Goal: Task Accomplishment & Management: Use online tool/utility

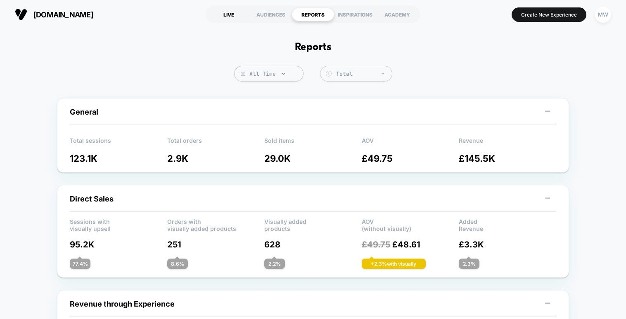
click at [231, 19] on div "LIVE" at bounding box center [229, 14] width 42 height 13
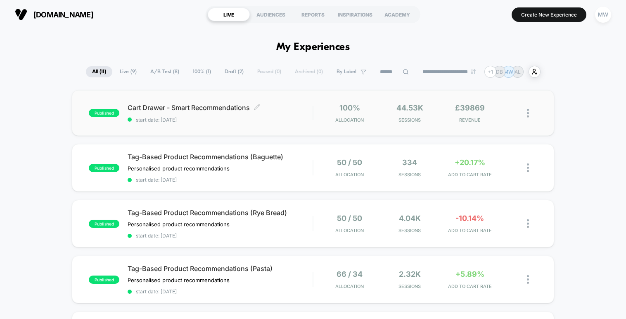
click at [231, 106] on span "Cart Drawer - Smart Recommendations Click to edit experience details" at bounding box center [220, 107] width 185 height 8
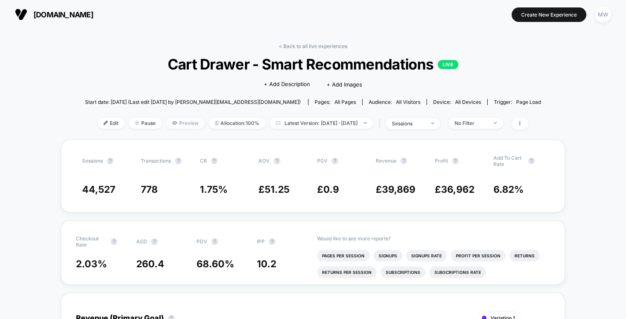
click at [167, 122] on span "Preview" at bounding box center [185, 122] width 39 height 11
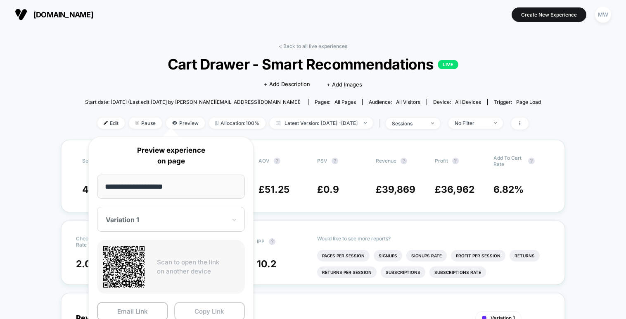
click at [200, 309] on button "Copy Link" at bounding box center [209, 311] width 71 height 19
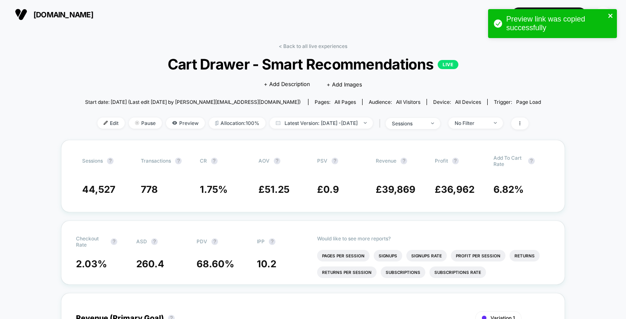
click at [612, 15] on icon "close" at bounding box center [611, 16] width 4 height 4
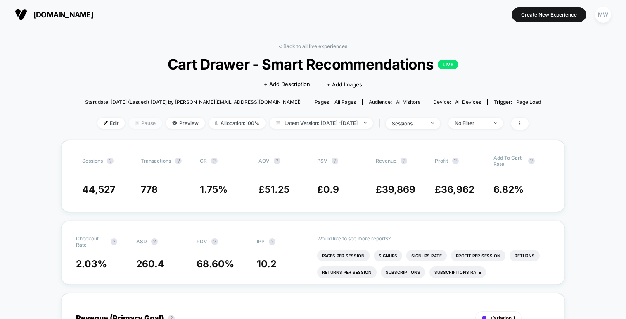
click at [135, 121] on img at bounding box center [137, 123] width 4 height 4
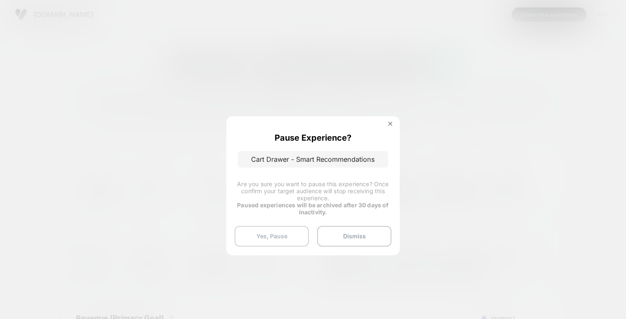
click at [270, 243] on button "Yes, Pause" at bounding box center [272, 236] width 74 height 21
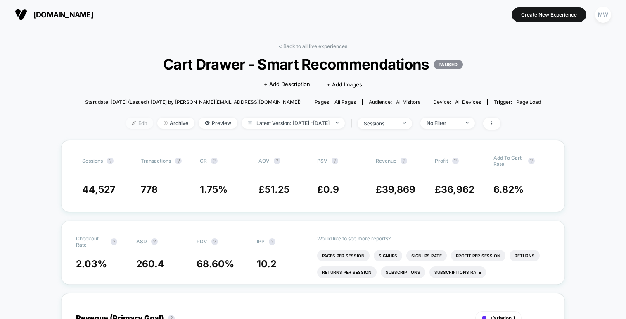
click at [132, 123] on span "Edit" at bounding box center [139, 122] width 27 height 11
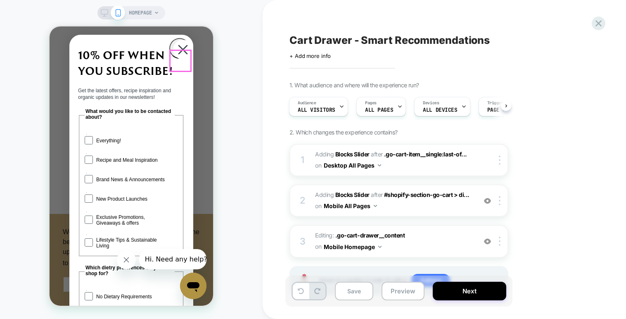
scroll to position [0, 0]
click at [180, 45] on circle "Close dialog" at bounding box center [183, 50] width 20 height 20
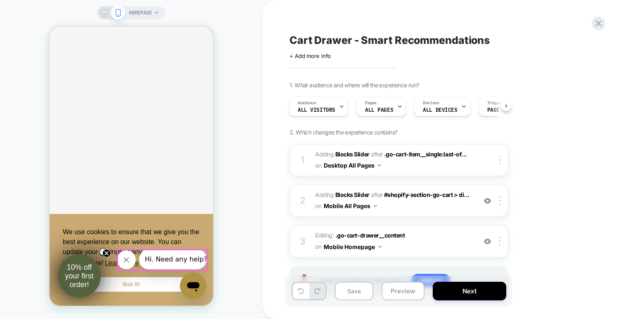
click at [127, 260] on icon "Close message from company" at bounding box center [126, 259] width 5 height 5
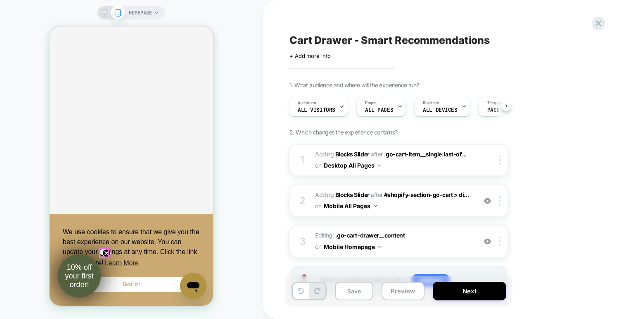
click at [103, 249] on circle "Close teaser" at bounding box center [107, 253] width 8 height 8
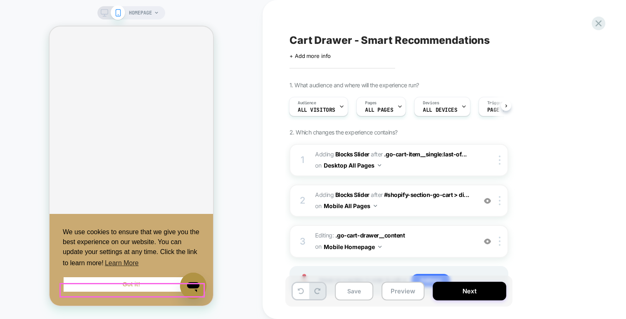
click at [140, 292] on link "Got it!" at bounding box center [131, 284] width 137 height 17
click at [121, 286] on link "Got it!" at bounding box center [131, 284] width 137 height 17
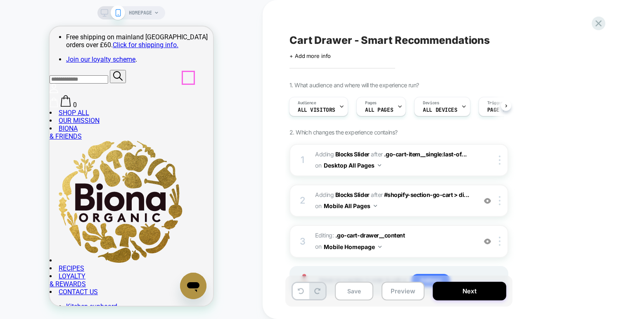
click at [349, 164] on button "Desktop All Pages" at bounding box center [352, 165] width 57 height 12
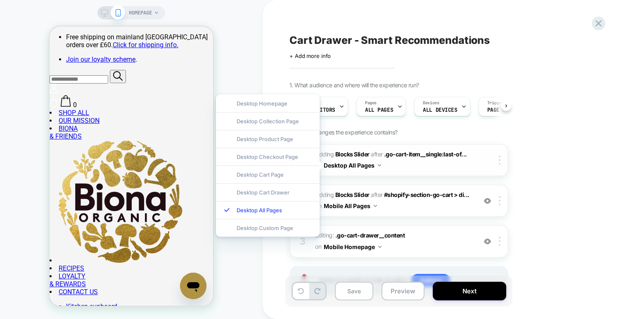
click at [349, 164] on button "Desktop All Pages" at bounding box center [352, 165] width 57 height 12
click at [350, 204] on button "Mobile All Pages" at bounding box center [350, 206] width 53 height 12
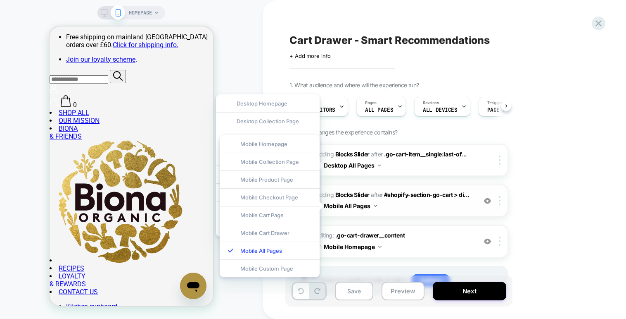
click at [398, 203] on span "#_loomi_addon_1753431389242 Adding Blocks Slider AFTER #shopify-section-go-cart…" at bounding box center [393, 200] width 157 height 22
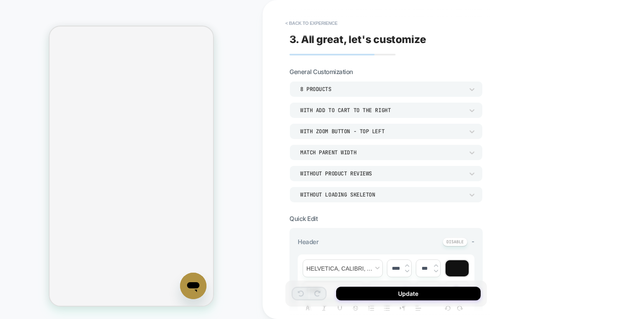
scroll to position [40, 0]
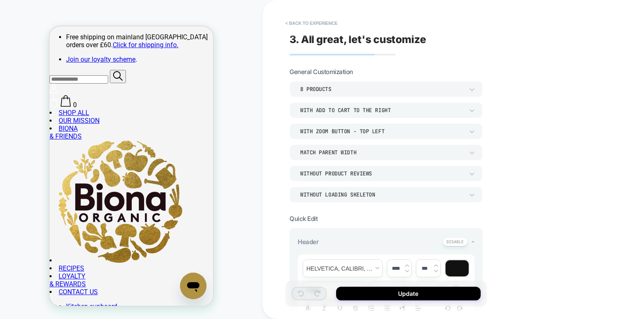
scroll to position [0, 0]
click at [308, 112] on div "With add to cart to the right" at bounding box center [382, 110] width 164 height 7
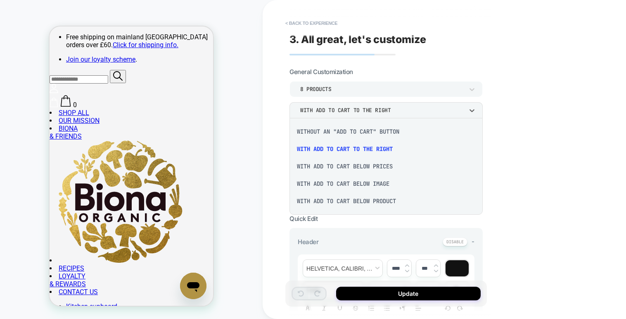
click at [308, 112] on div at bounding box center [313, 159] width 626 height 319
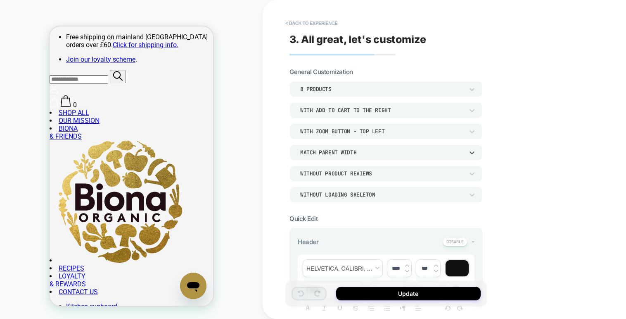
click at [312, 152] on div "Match Parent Width" at bounding box center [382, 152] width 164 height 7
click at [311, 175] on div "Match Screen Width" at bounding box center [386, 173] width 187 height 17
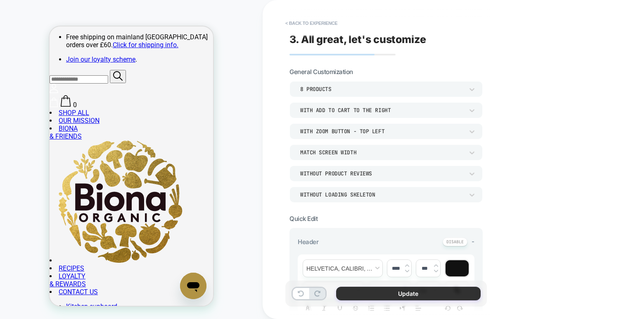
click at [357, 290] on button "Update" at bounding box center [408, 293] width 145 height 14
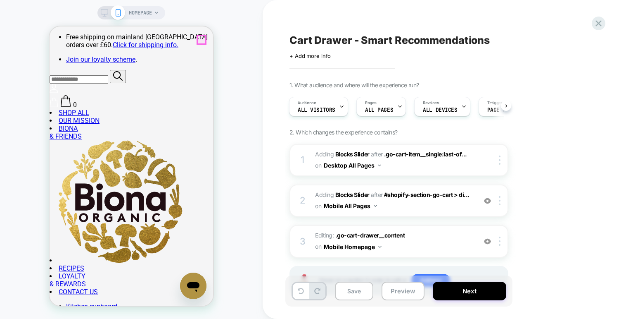
click at [481, 291] on button "Next" at bounding box center [470, 290] width 74 height 19
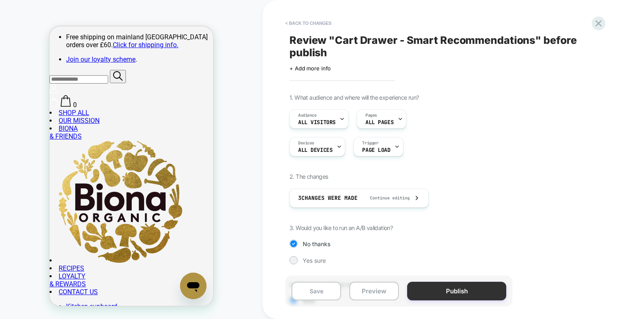
click at [460, 291] on button "Publish" at bounding box center [456, 290] width 99 height 19
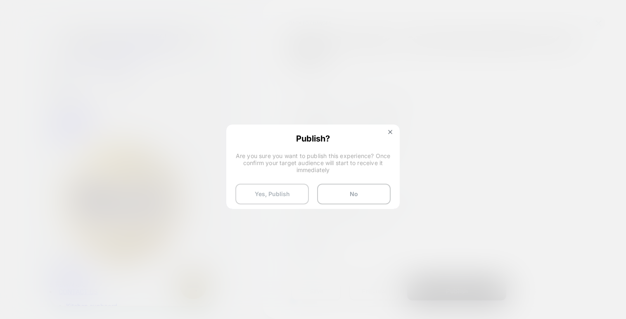
click at [304, 198] on button "Yes, Publish" at bounding box center [273, 193] width 74 height 21
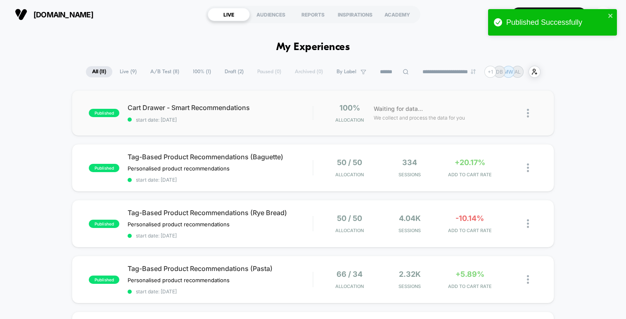
click at [310, 101] on div "published Cart Drawer - Smart Recommendations start date: [DATE] 100% Allocatio…" at bounding box center [313, 112] width 482 height 45
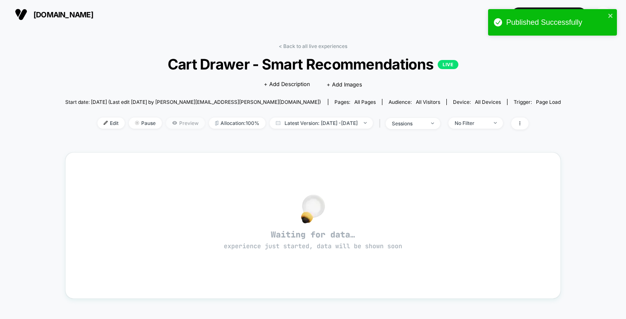
click at [169, 124] on span "Preview" at bounding box center [185, 122] width 39 height 11
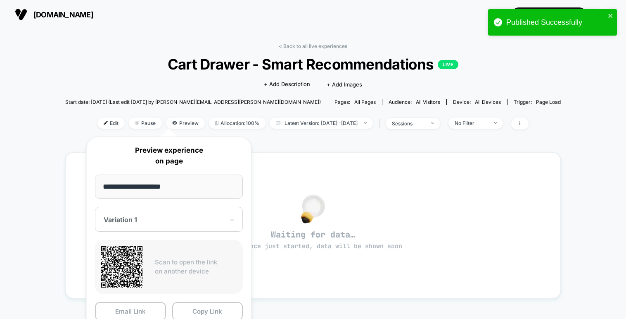
click at [208, 310] on button "Copy Link" at bounding box center [207, 311] width 71 height 19
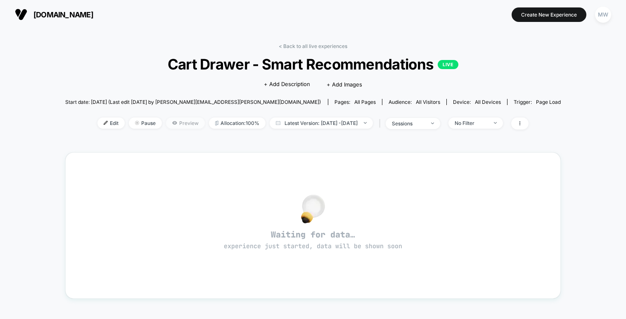
click at [180, 122] on span "Preview" at bounding box center [185, 122] width 39 height 11
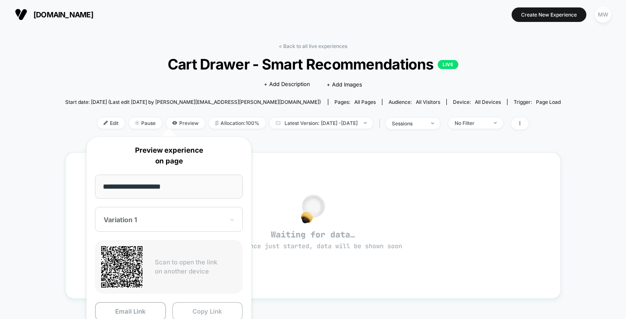
click at [180, 308] on button "Copy Link" at bounding box center [207, 311] width 71 height 19
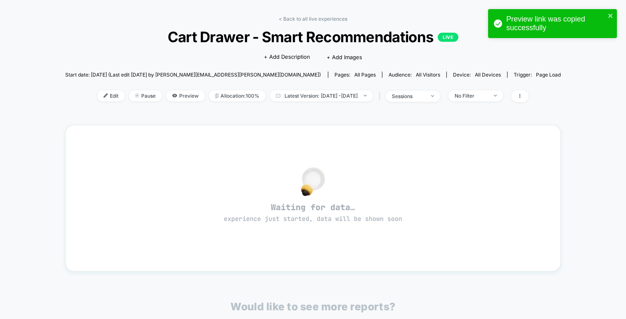
scroll to position [3, 0]
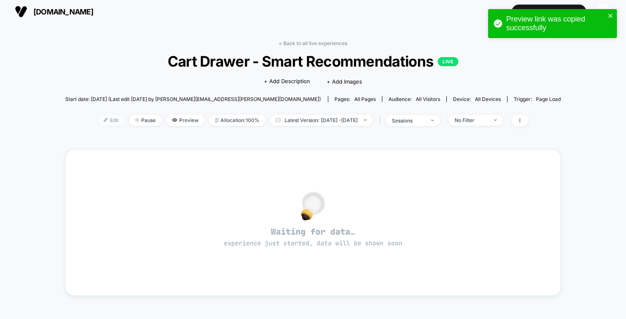
click at [104, 119] on span "Edit" at bounding box center [111, 119] width 27 height 11
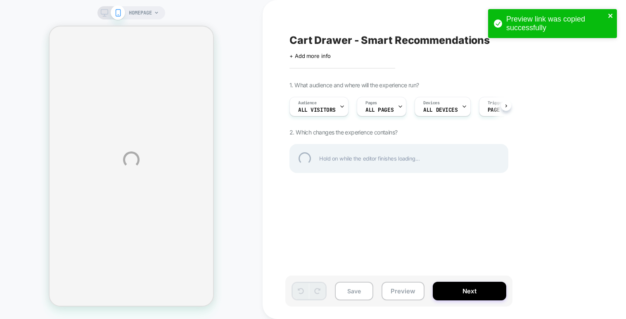
click at [612, 17] on icon "close" at bounding box center [611, 15] width 6 height 7
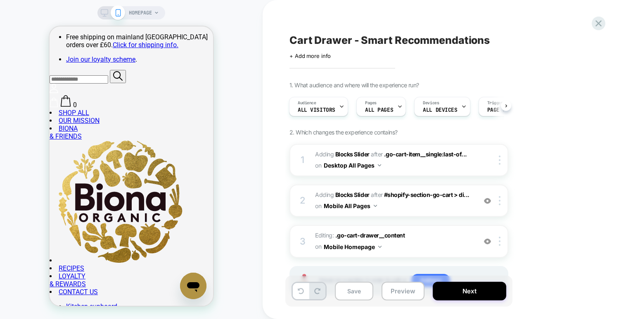
click at [521, 196] on div "1. What audience and where will the experience run? Audience All Visitors Pages…" at bounding box center [441, 198] width 302 height 234
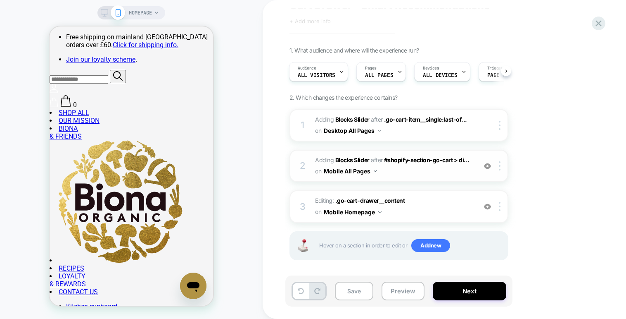
scroll to position [34, 0]
click at [503, 166] on div at bounding box center [502, 166] width 14 height 9
click at [499, 167] on div at bounding box center [502, 166] width 14 height 9
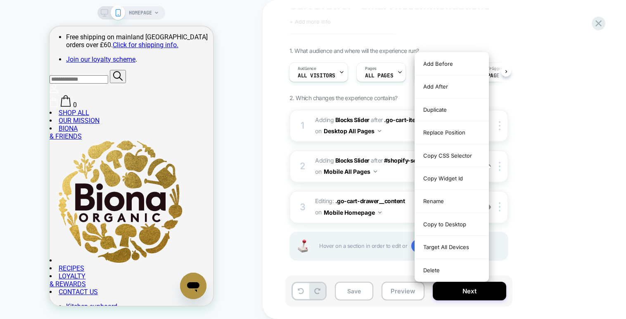
click at [576, 161] on div "1. What audience and where will the experience run? Audience All Visitors Pages…" at bounding box center [441, 164] width 302 height 234
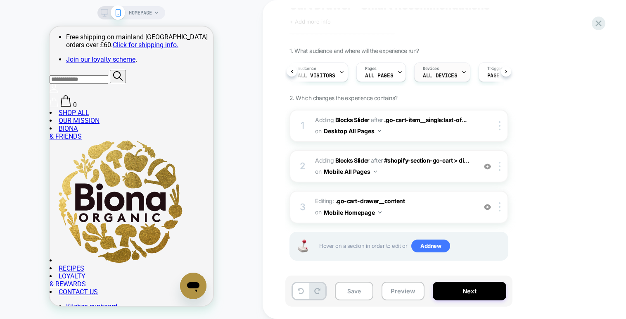
scroll to position [0, 15]
click at [427, 74] on span "ALL DEVICES" at bounding box center [425, 76] width 34 height 6
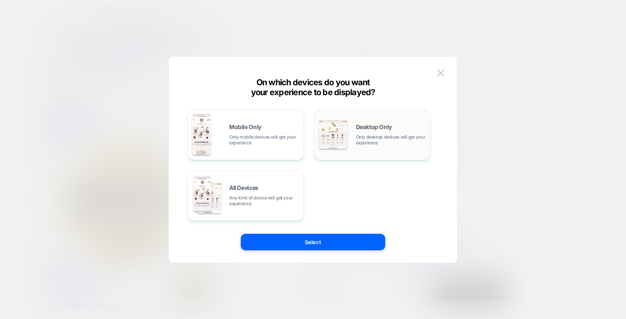
click at [371, 129] on span "Desktop Only" at bounding box center [374, 127] width 36 height 6
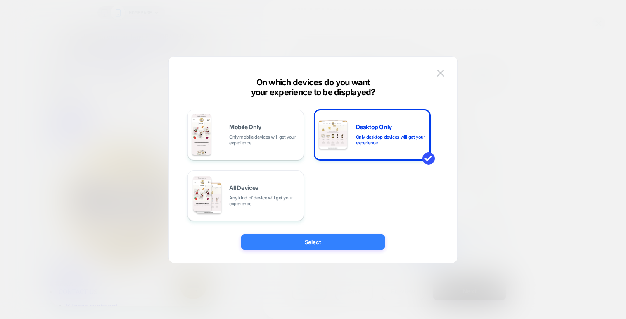
click at [326, 246] on button "Select" at bounding box center [313, 241] width 145 height 17
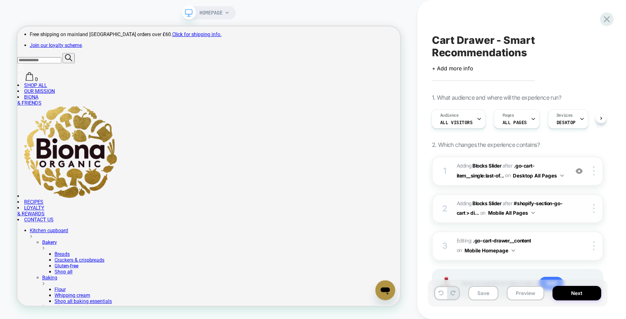
click at [594, 212] on div "2 #_loomi_addon_1753431389242 Adding Blocks Slider AFTER #shopify-section-go-ca…" at bounding box center [517, 208] width 171 height 29
click at [594, 209] on img at bounding box center [594, 208] width 2 height 9
click at [592, 207] on div at bounding box center [596, 208] width 16 height 9
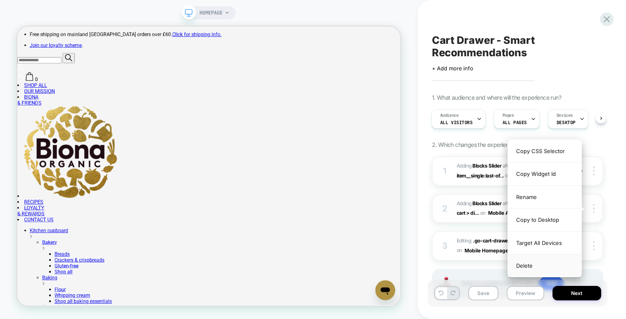
click at [525, 263] on div "Delete" at bounding box center [545, 265] width 74 height 22
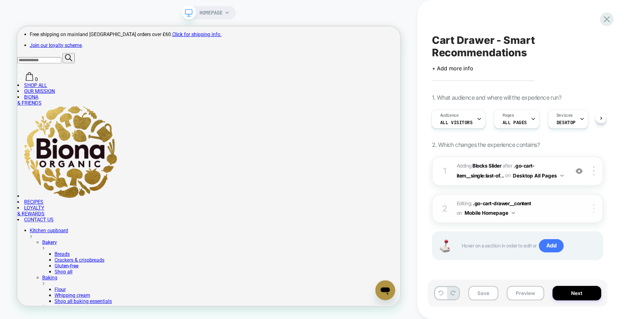
click at [596, 207] on div at bounding box center [596, 208] width 16 height 9
click at [596, 210] on div at bounding box center [596, 208] width 16 height 9
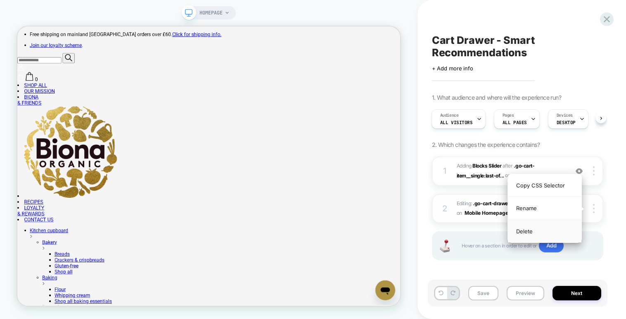
click at [551, 231] on div "Delete" at bounding box center [545, 231] width 74 height 22
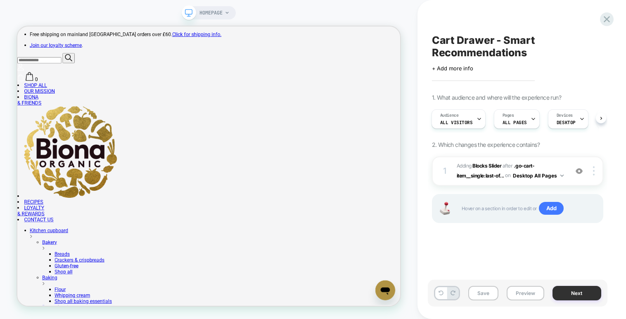
click at [568, 290] on button "Next" at bounding box center [577, 293] width 49 height 14
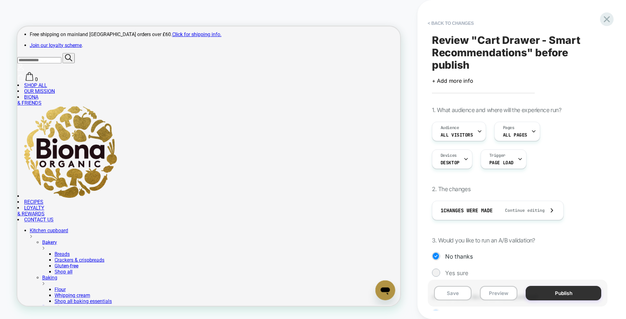
click at [568, 289] on button "Publish" at bounding box center [564, 293] width 76 height 14
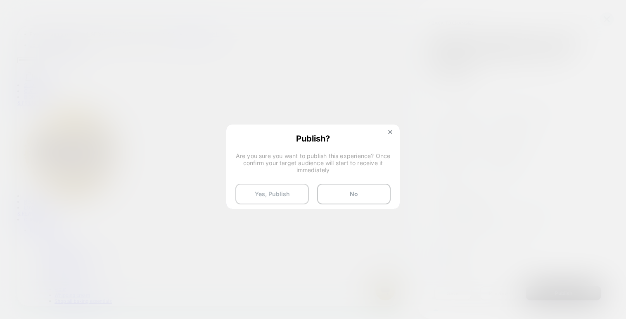
click at [272, 187] on button "Yes, Publish" at bounding box center [273, 193] width 74 height 21
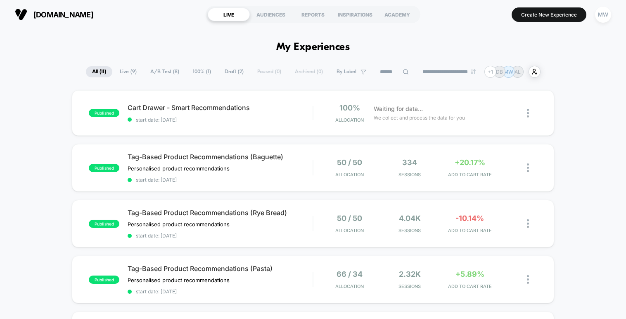
click at [205, 111] on span "Cart Drawer - Smart Recommendations Click to edit experience details" at bounding box center [220, 107] width 185 height 8
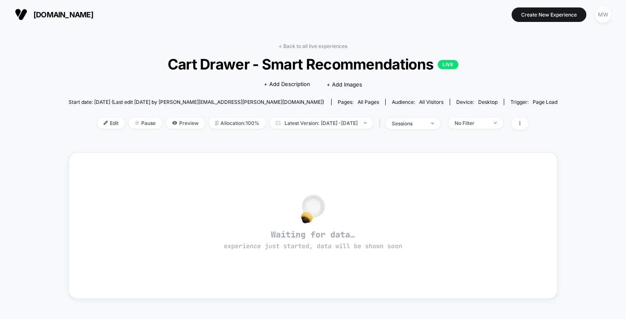
click at [282, 43] on div "< Back to all live experiences Cart Drawer - Smart Recommendations LIVE Click t…" at bounding box center [314, 229] width 490 height 385
click at [281, 45] on link "< Back to all live experiences" at bounding box center [313, 46] width 69 height 6
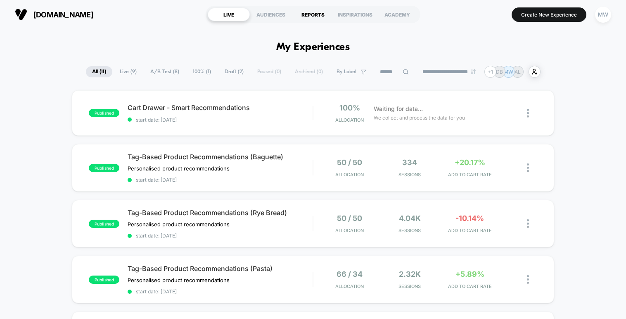
click at [315, 10] on div "REPORTS" at bounding box center [313, 14] width 42 height 13
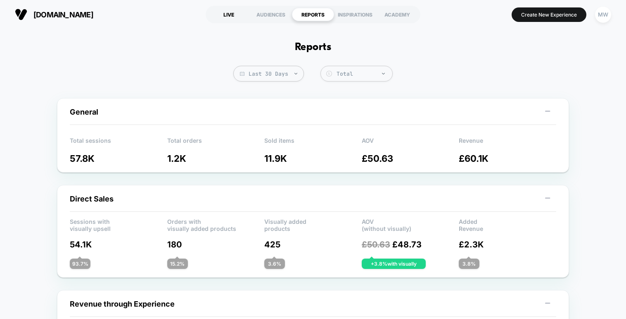
click at [229, 13] on div "LIVE" at bounding box center [229, 14] width 42 height 13
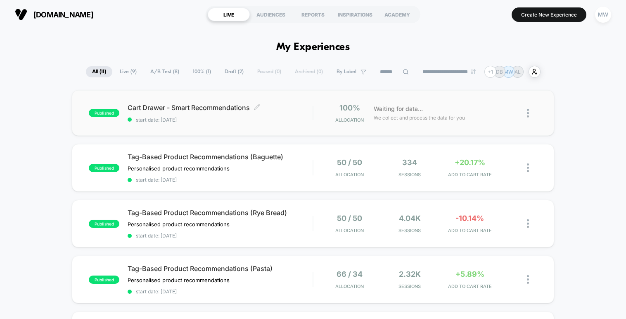
click at [187, 122] on span "start date: [DATE]" at bounding box center [220, 120] width 185 height 6
